Goal: Use online tool/utility: Utilize a website feature to perform a specific function

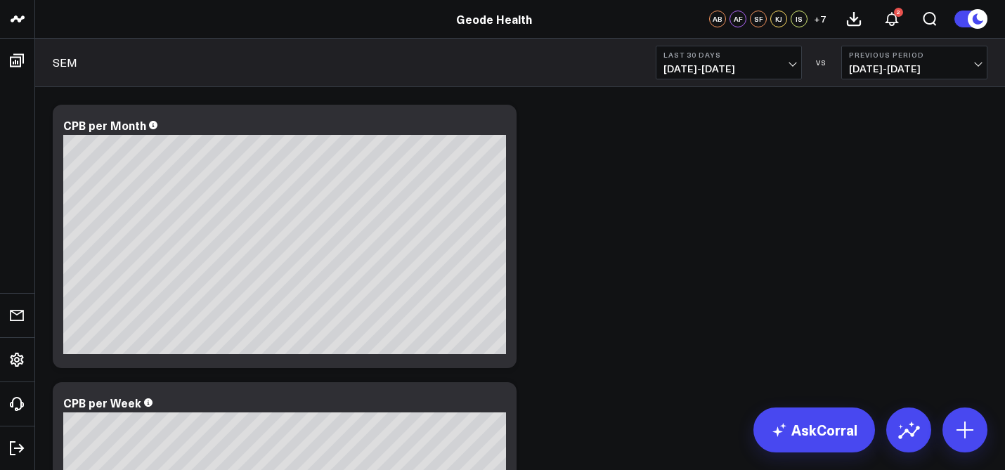
click at [751, 73] on span "[DATE] - [DATE]" at bounding box center [728, 68] width 131 height 11
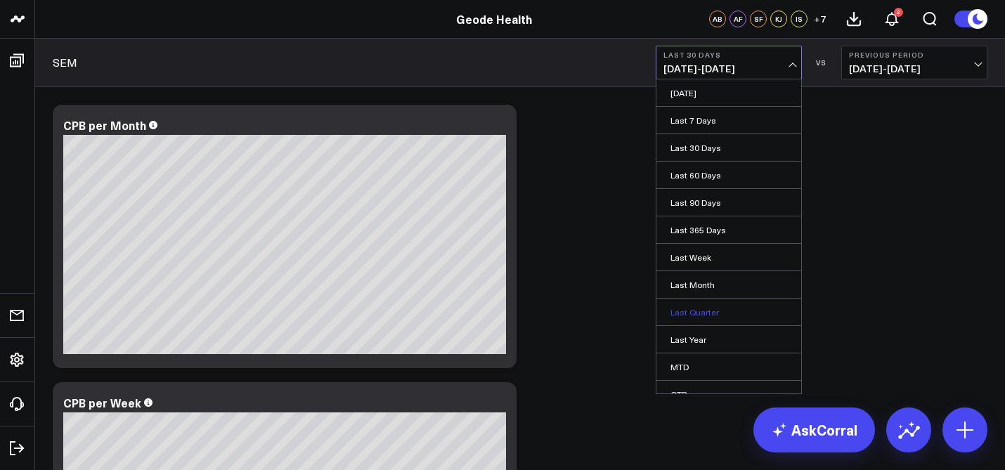
click at [695, 317] on link "Last Quarter" at bounding box center [728, 312] width 145 height 27
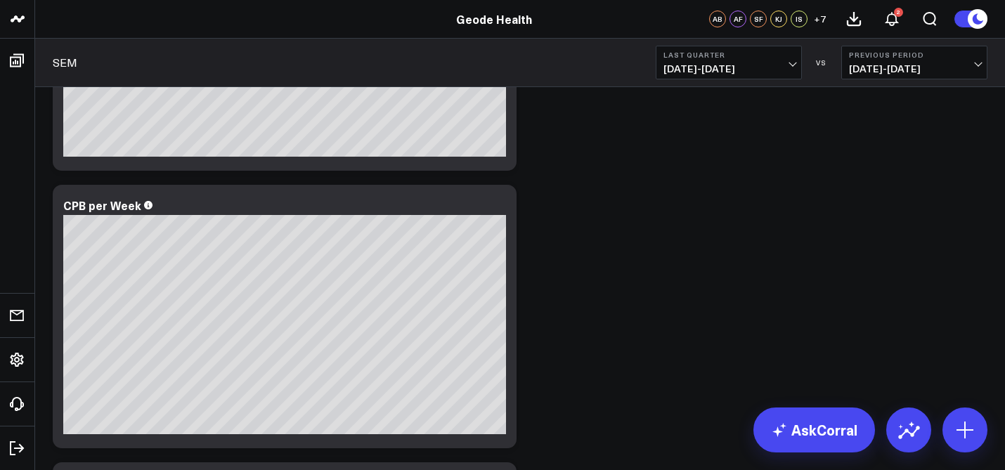
scroll to position [199, 0]
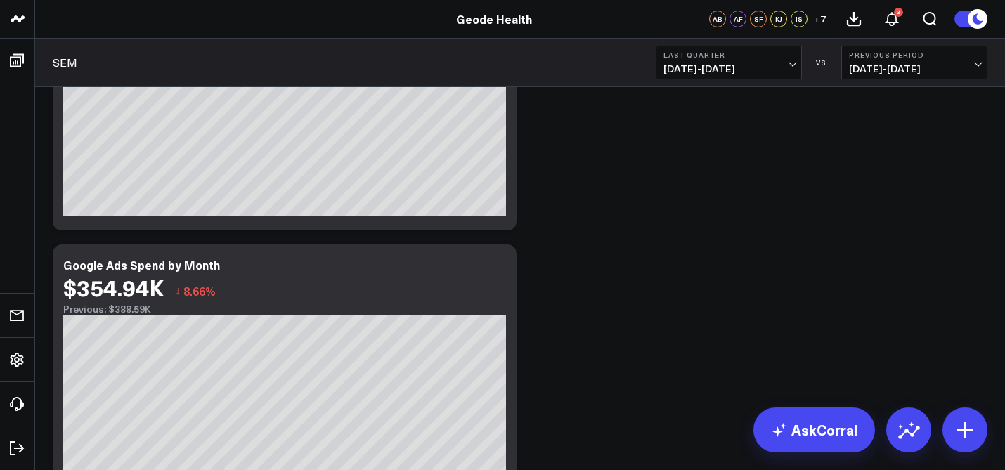
scroll to position [233, 0]
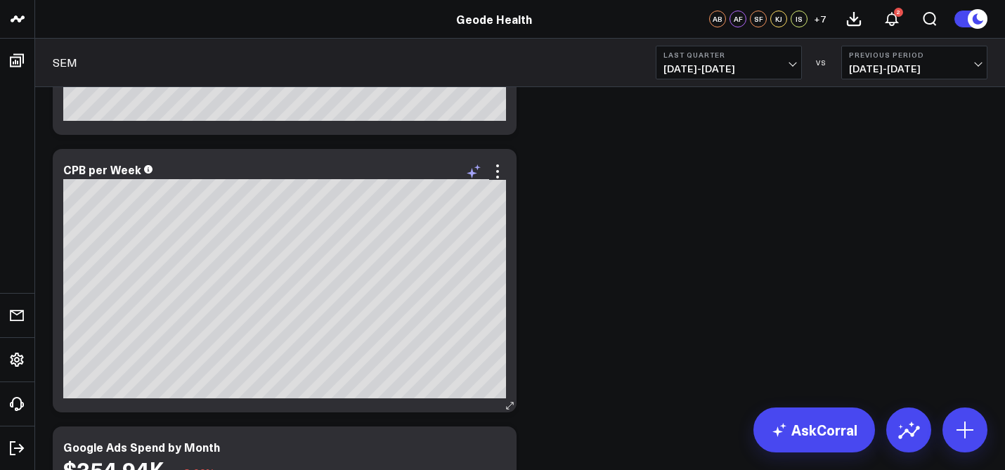
click at [476, 165] on icon at bounding box center [473, 171] width 17 height 17
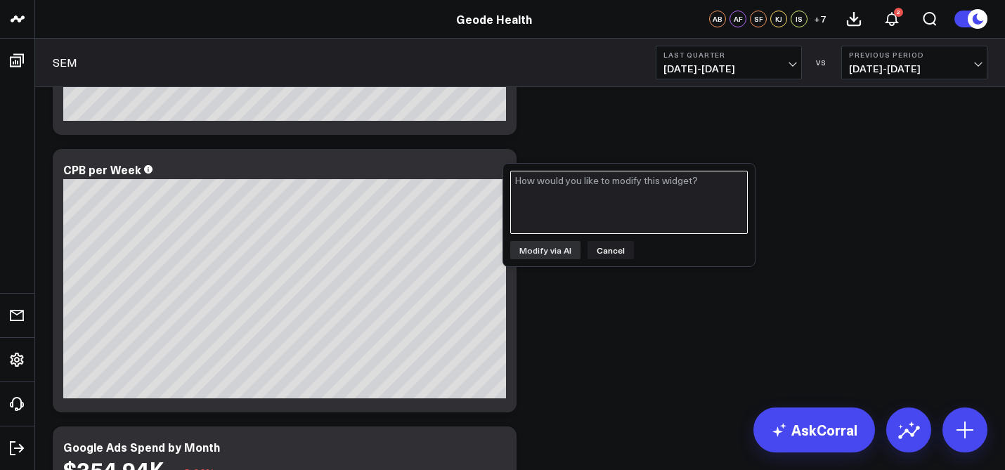
click at [538, 189] on textarea at bounding box center [629, 202] width 238 height 63
type textarea "A"
type textarea "add a line to this chart to dd in spend as a metric as well"
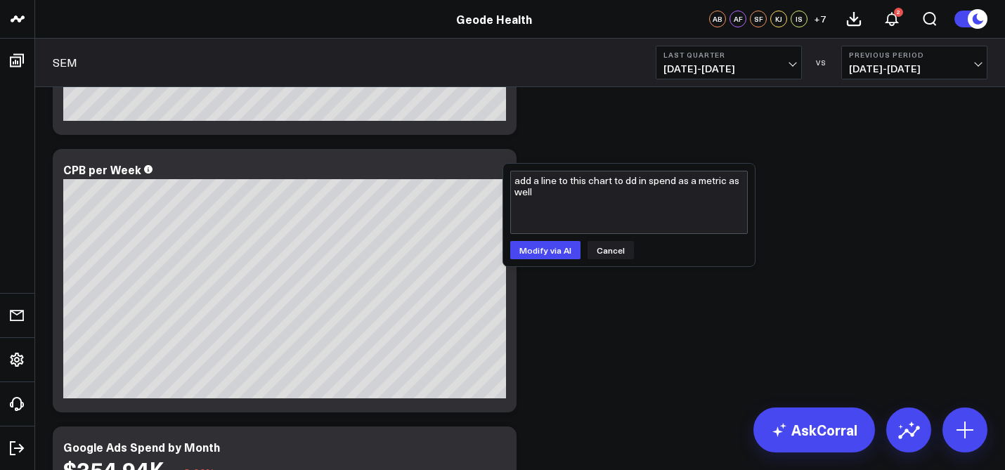
click at [548, 262] on div "add a line to this chart to dd in spend as a metric as well Modify via AI Cancel" at bounding box center [629, 215] width 252 height 103
click at [543, 252] on button "Modify via AI" at bounding box center [545, 250] width 70 height 18
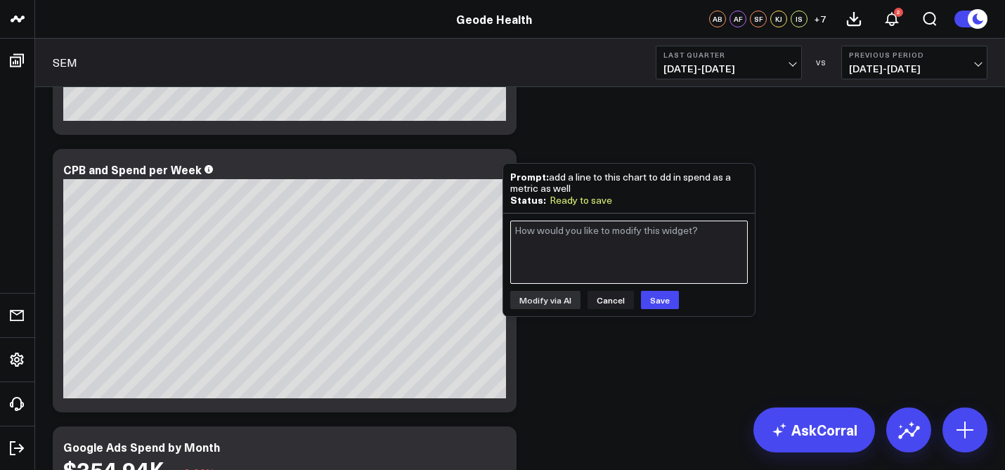
click at [653, 235] on textarea at bounding box center [629, 252] width 238 height 63
click at [670, 239] on textarea at bounding box center [629, 252] width 238 height 63
click at [659, 233] on textarea "put spend on a different axis and keep CPB as" at bounding box center [629, 252] width 238 height 63
click at [565, 228] on textarea "put spend on a different axis and make CPB columns" at bounding box center [629, 252] width 238 height 63
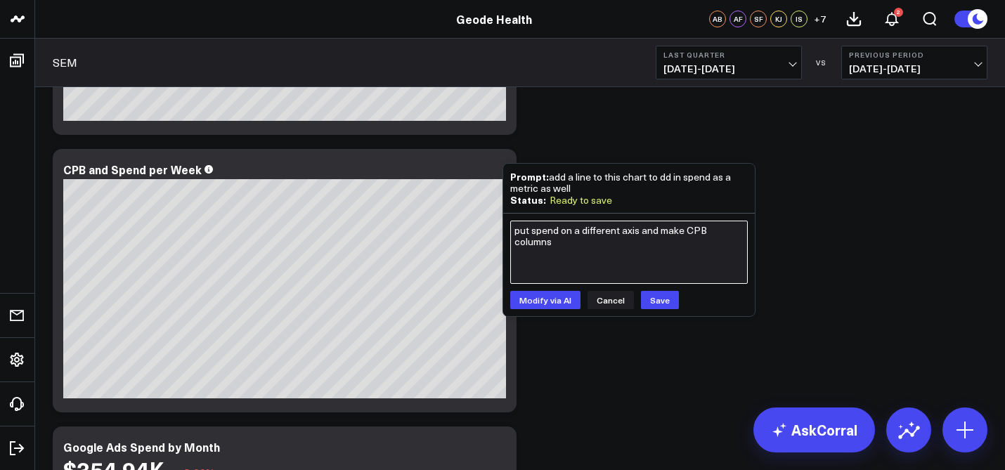
click at [565, 228] on textarea "put spend on a different axis and make CPB columns" at bounding box center [629, 252] width 238 height 63
type textarea "put spend on a different axis and make CPB columns"
click at [543, 298] on button "Modify via AI" at bounding box center [545, 300] width 70 height 18
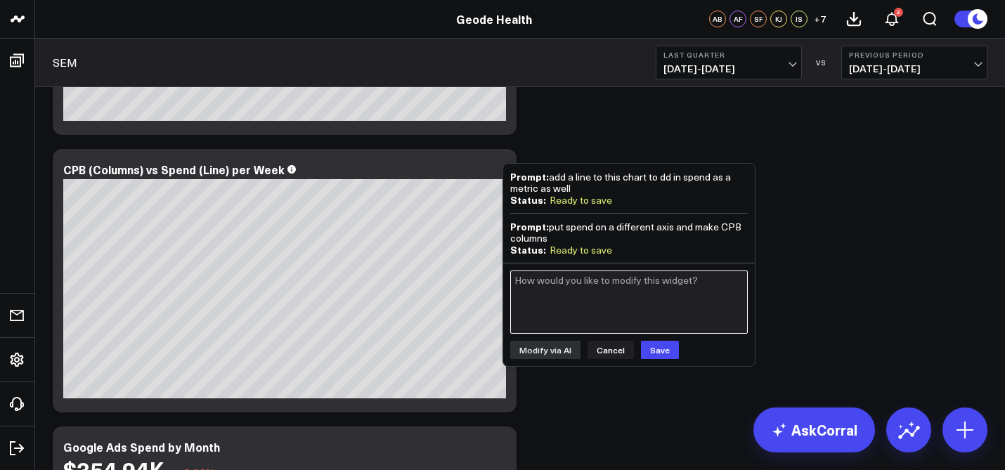
click at [557, 282] on textarea at bounding box center [629, 302] width 238 height 63
type textarea "add an axis on the right for CPB, so we can see that data clearly"
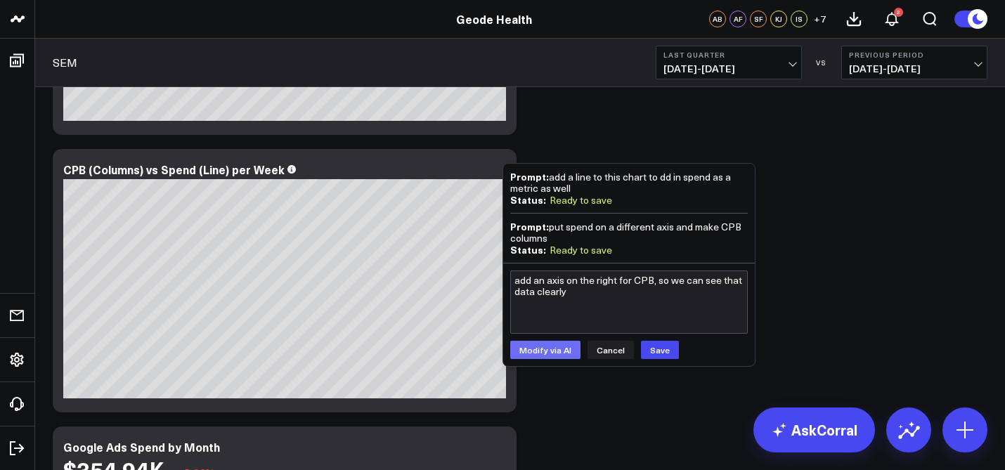
click at [534, 342] on button "Modify via AI" at bounding box center [545, 350] width 70 height 18
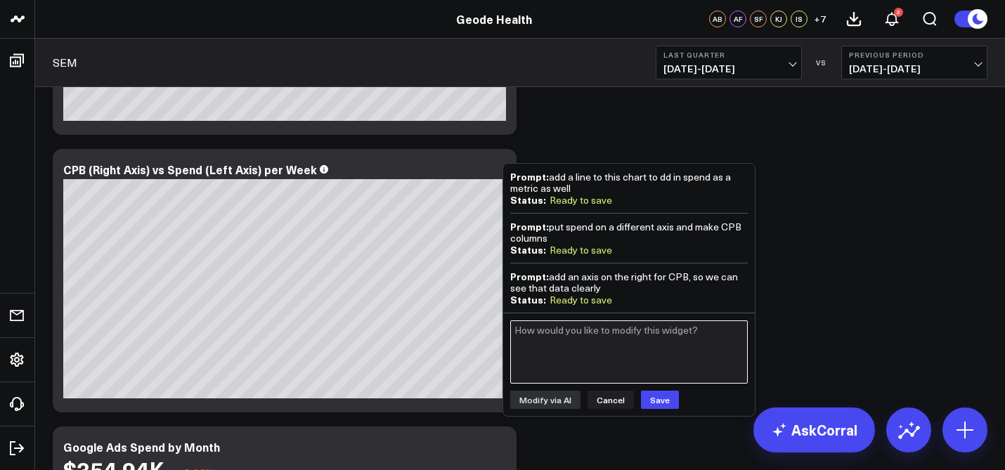
click at [574, 337] on textarea at bounding box center [629, 351] width 238 height 63
type textarea "add the right axis to the graph"
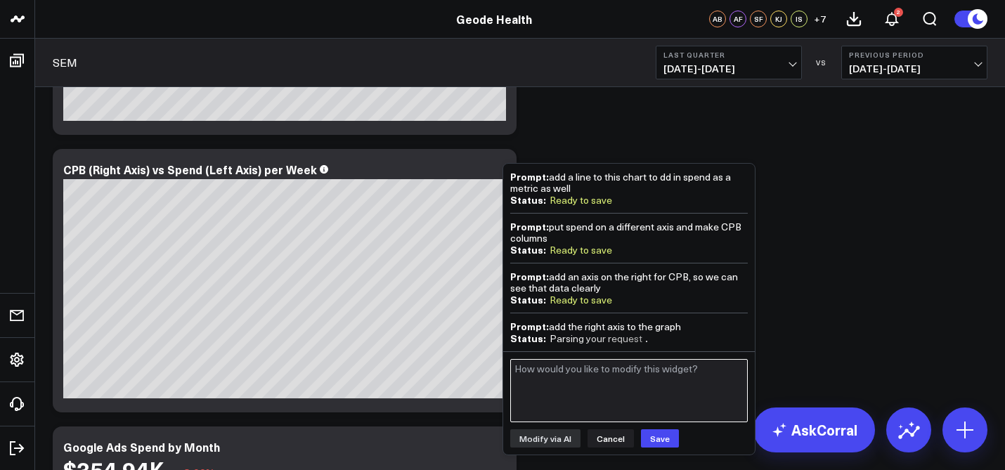
click at [580, 363] on textarea at bounding box center [629, 390] width 238 height 63
click at [637, 372] on textarea at bounding box center [629, 390] width 238 height 63
click at [611, 372] on textarea at bounding box center [629, 390] width 238 height 63
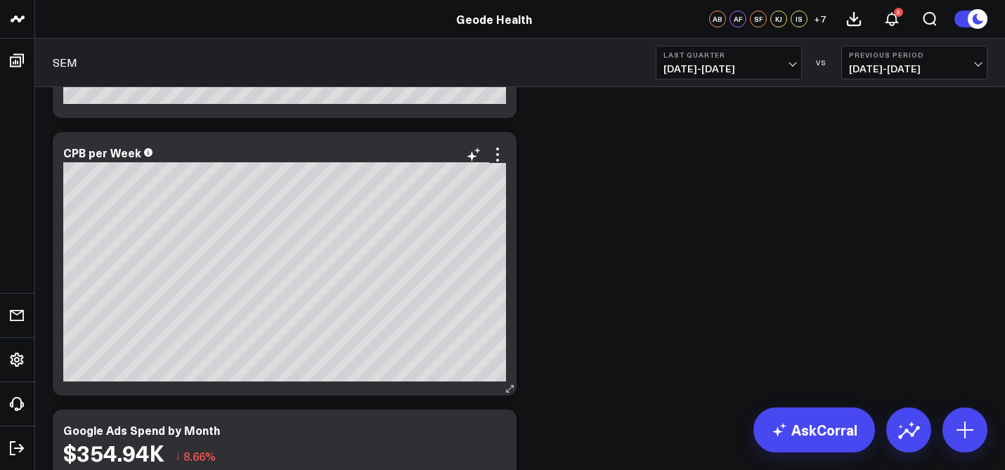
scroll to position [238, 0]
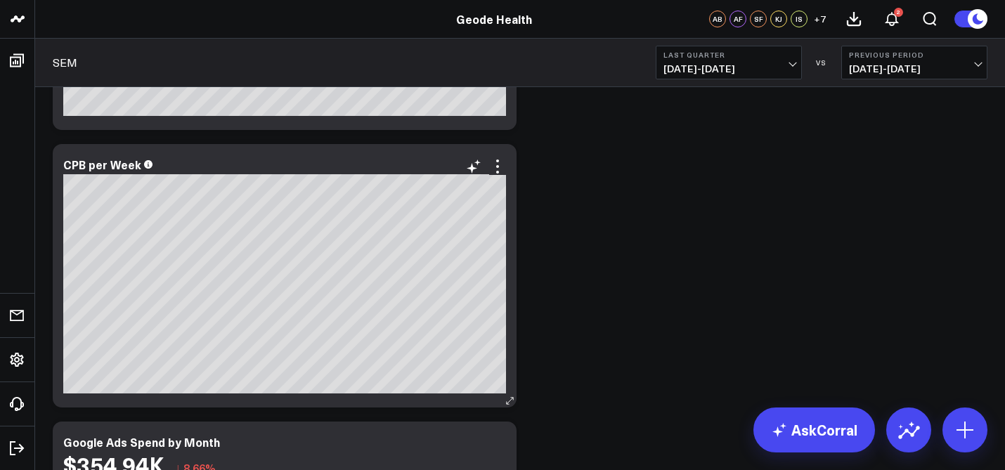
click at [325, 167] on div "CPB per Week" at bounding box center [284, 164] width 443 height 13
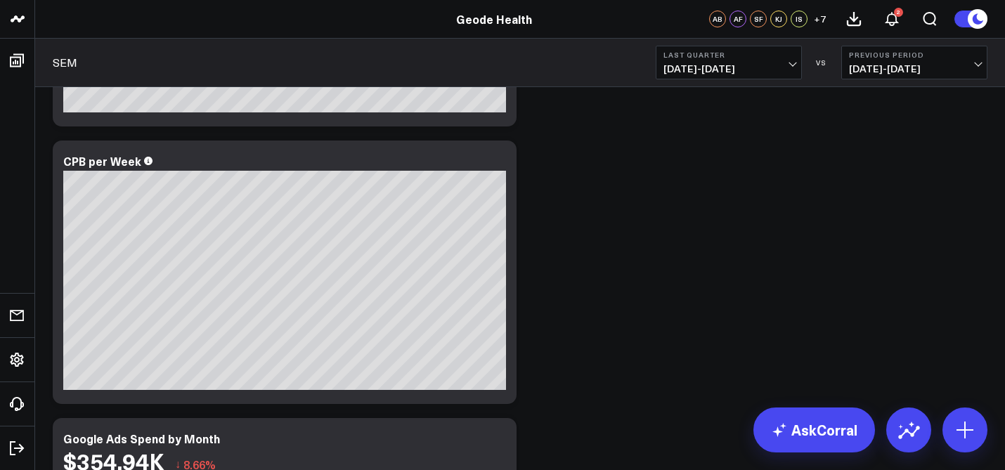
scroll to position [152, 0]
